Goal: Task Accomplishment & Management: Manage account settings

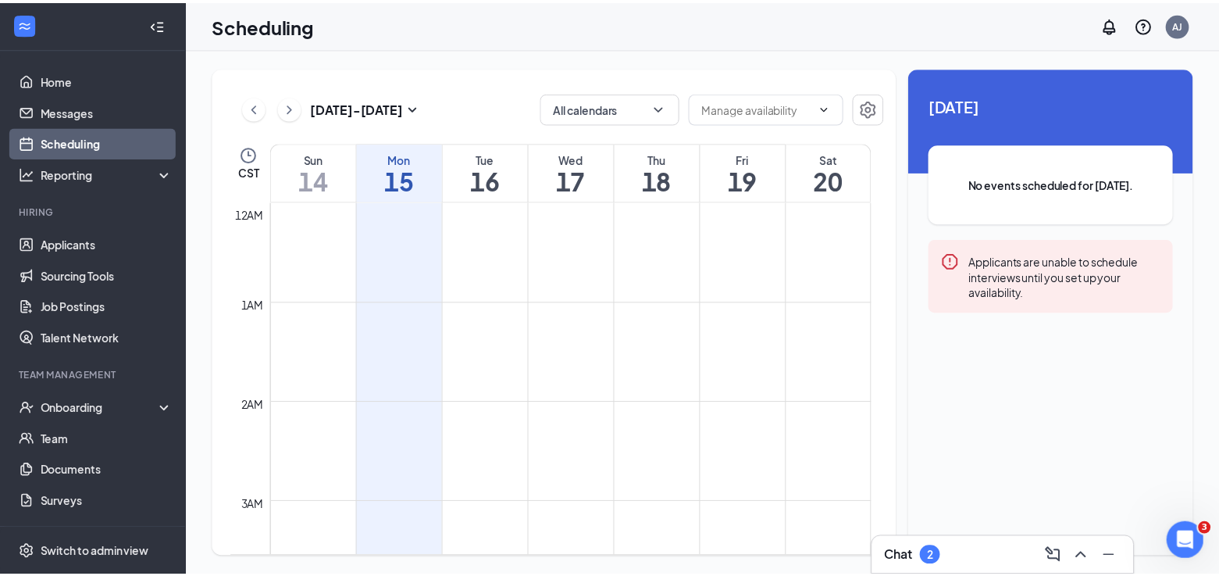
scroll to position [768, 0]
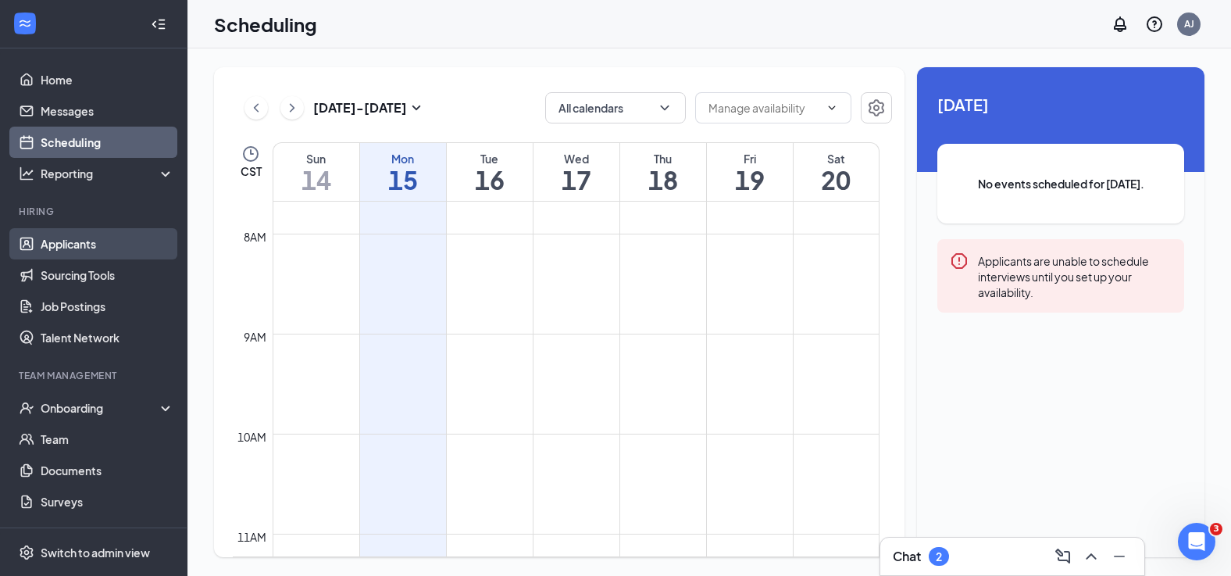
click at [80, 252] on link "Applicants" at bounding box center [108, 243] width 134 height 31
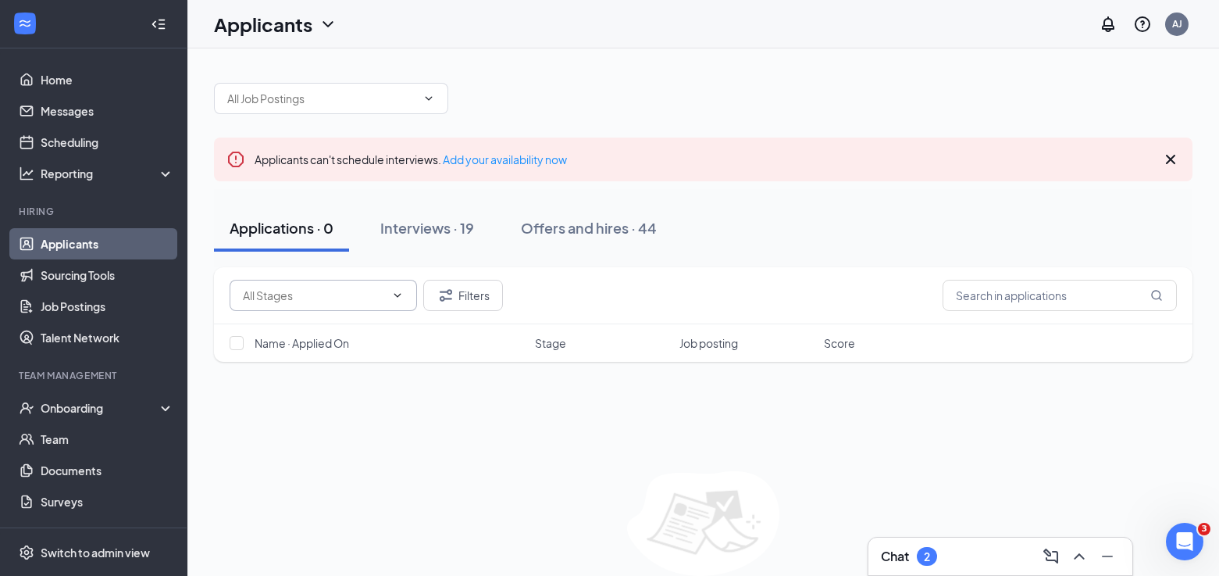
click at [396, 301] on icon "ChevronDown" at bounding box center [397, 295] width 12 height 12
click at [396, 297] on icon "ChevronDown" at bounding box center [397, 295] width 12 height 12
click at [1105, 25] on icon "Notifications" at bounding box center [1108, 24] width 12 height 16
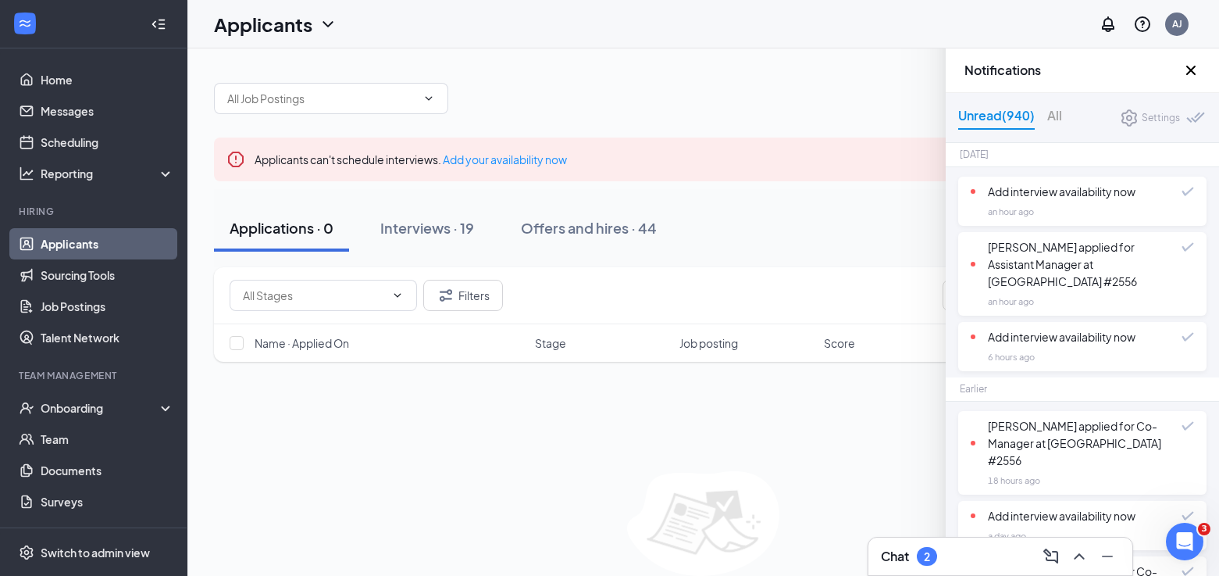
click at [1010, 260] on div "[PERSON_NAME] applied for Assistant Manager at [GEOGRAPHIC_DATA] #2556" at bounding box center [1076, 264] width 211 height 52
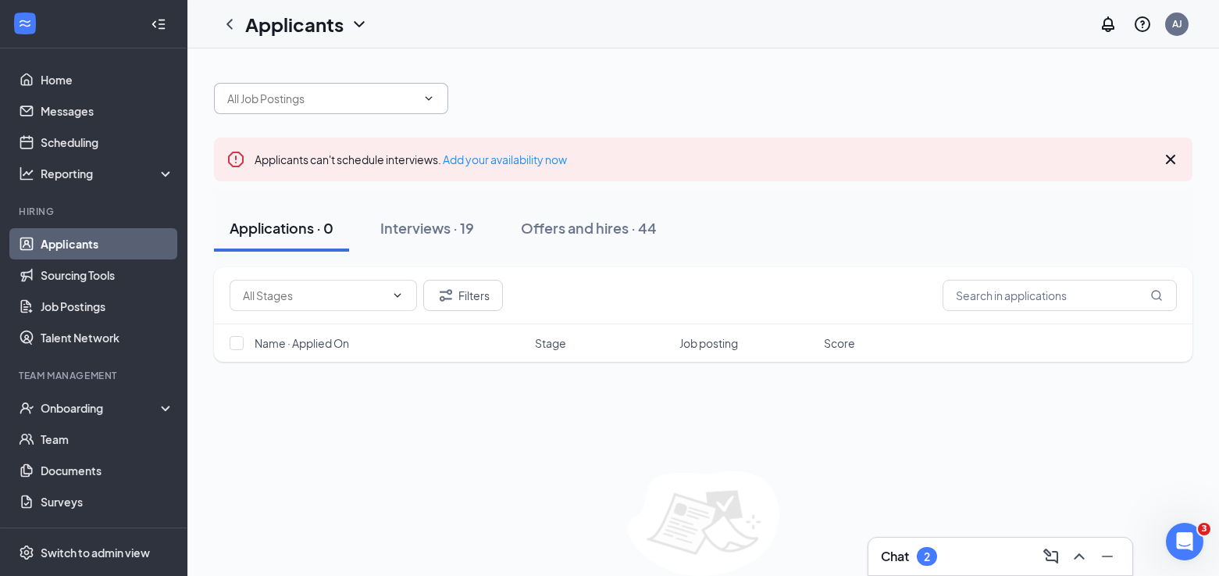
click at [434, 99] on icon "ChevronDown" at bounding box center [429, 98] width 12 height 12
click at [1107, 23] on icon "Notifications" at bounding box center [1108, 24] width 19 height 19
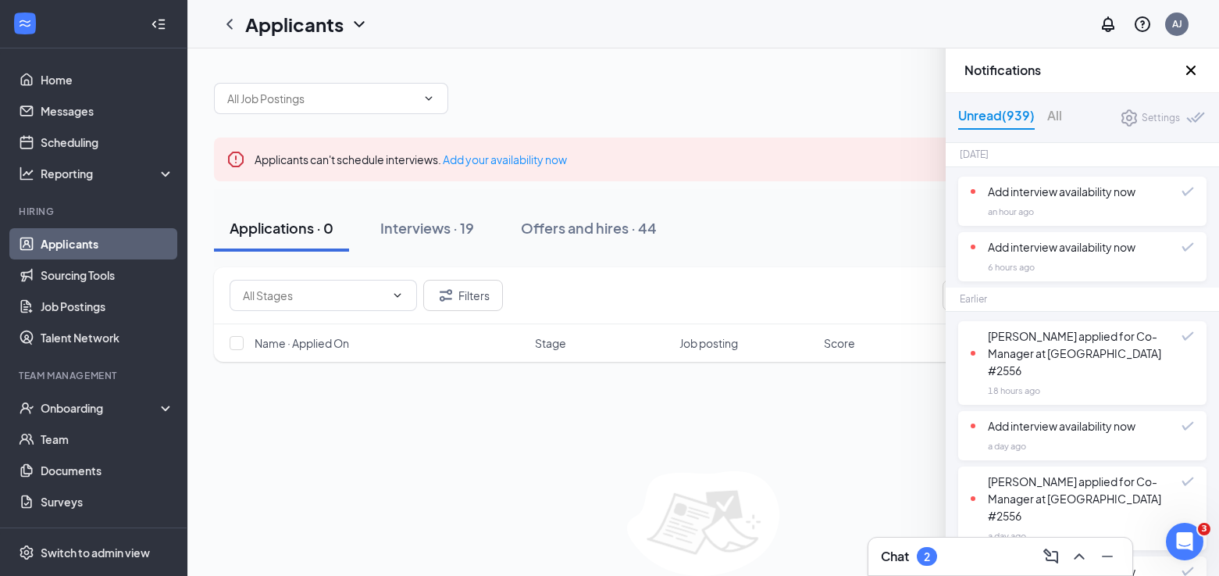
click at [1122, 249] on div "Add interview availability now" at bounding box center [1053, 246] width 165 height 17
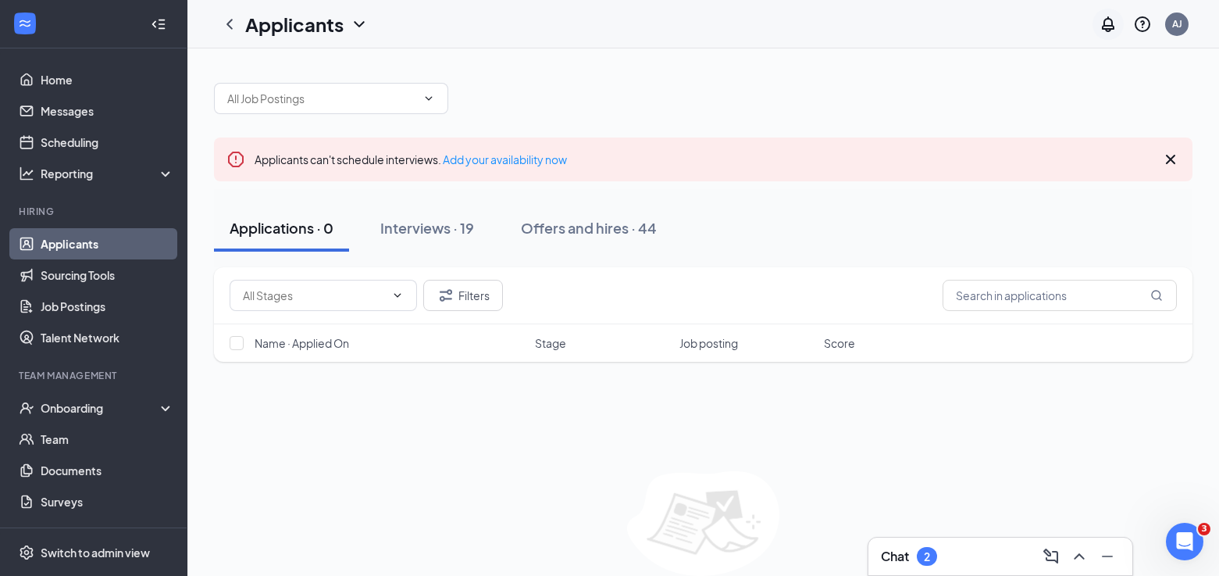
click at [1108, 21] on icon "Notifications" at bounding box center [1108, 24] width 19 height 19
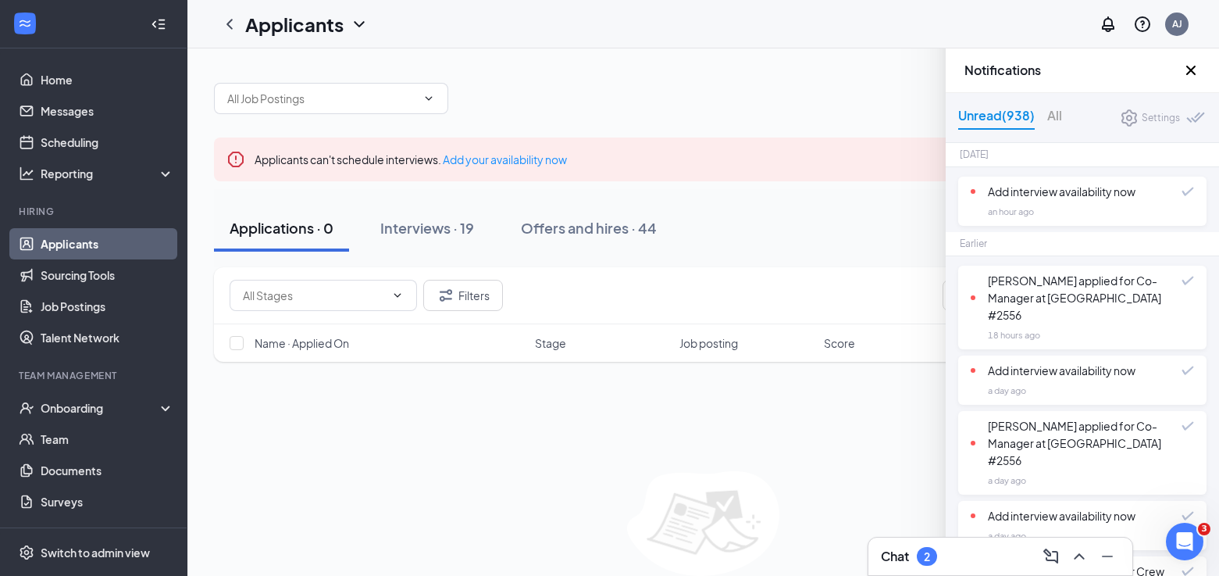
click at [1108, 289] on div "[PERSON_NAME] applied for Co-Manager at [GEOGRAPHIC_DATA] #2556" at bounding box center [1076, 298] width 211 height 52
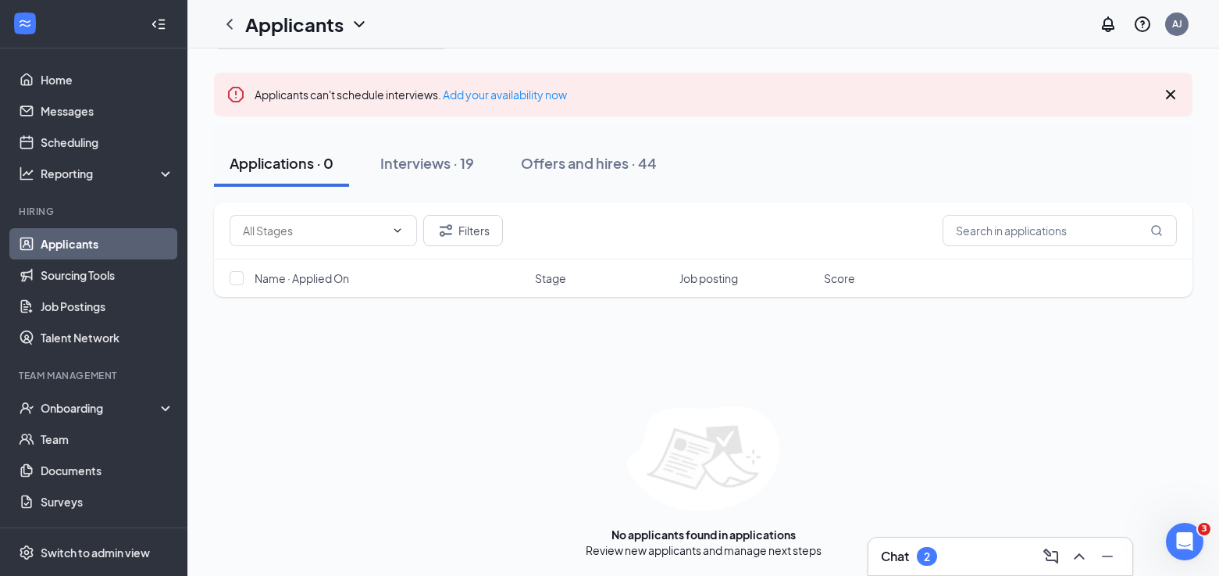
scroll to position [66, 0]
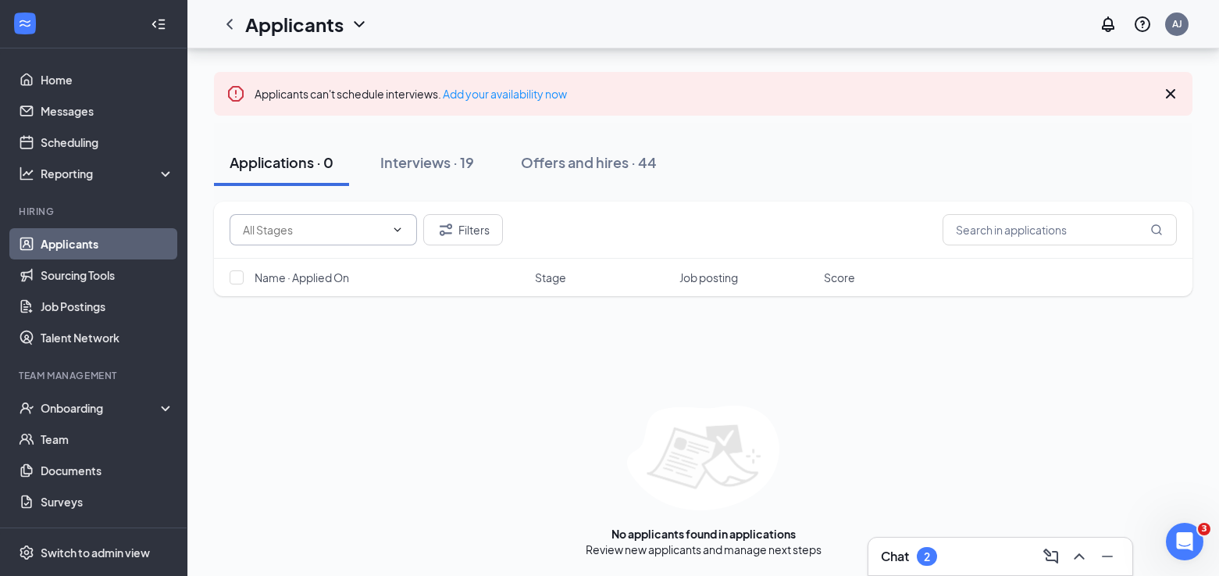
click at [396, 234] on icon "ChevronDown" at bounding box center [397, 229] width 12 height 12
click at [52, 305] on link "Job Postings" at bounding box center [108, 306] width 134 height 31
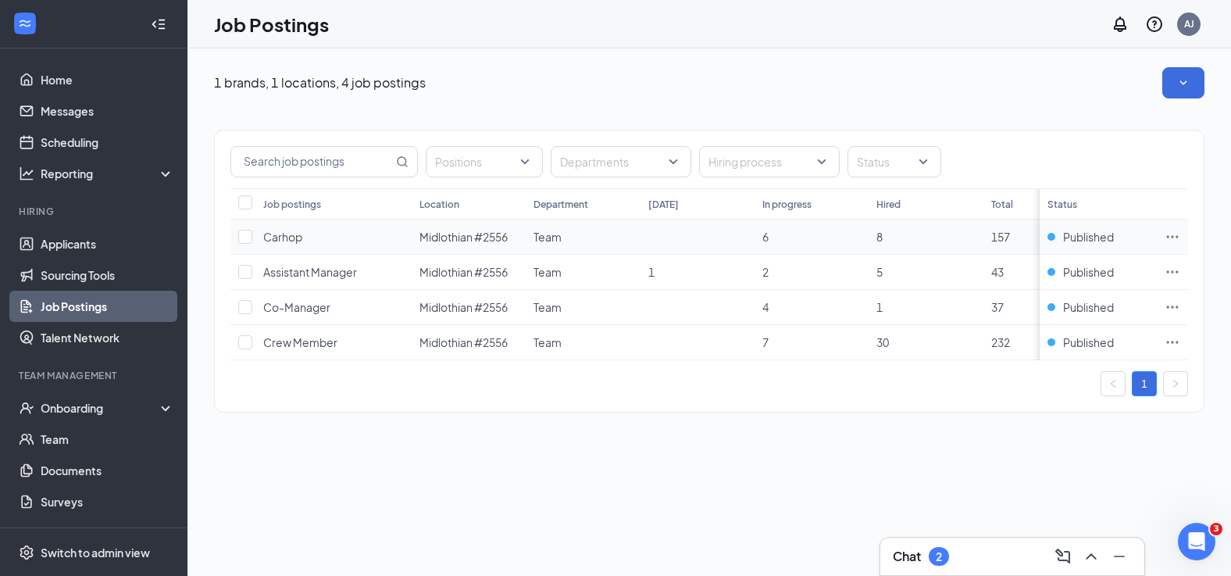
click at [293, 241] on span "Carhop" at bounding box center [282, 237] width 39 height 14
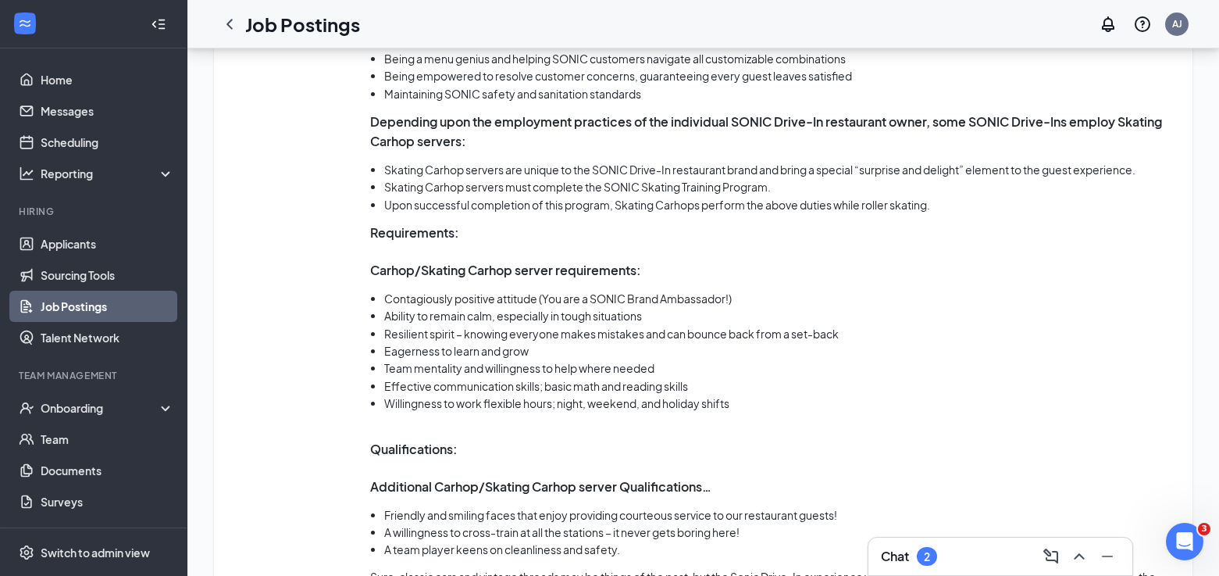
scroll to position [1016, 0]
